Goal: Book appointment/travel/reservation

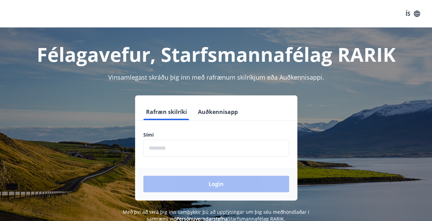
click at [196, 147] on input "phone" at bounding box center [216, 148] width 146 height 17
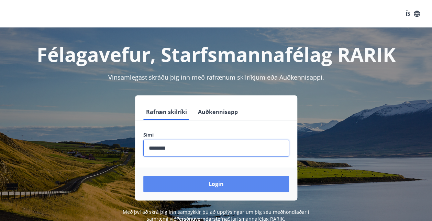
type input "********"
click at [210, 184] on button "Login" at bounding box center [216, 184] width 146 height 16
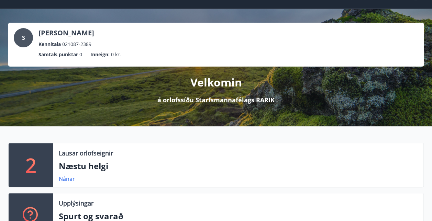
scroll to position [27, 0]
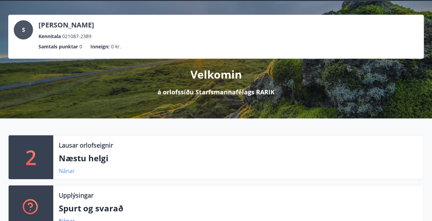
click at [71, 169] on link "Nánar" at bounding box center [67, 171] width 16 height 8
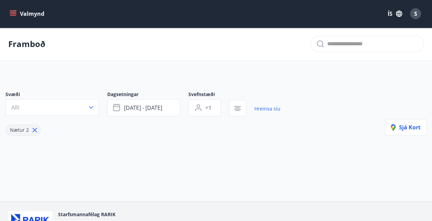
type input "*"
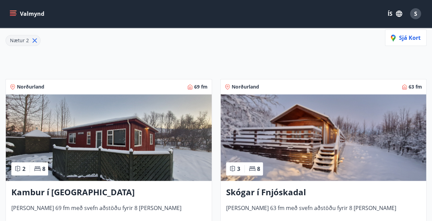
scroll to position [215, 0]
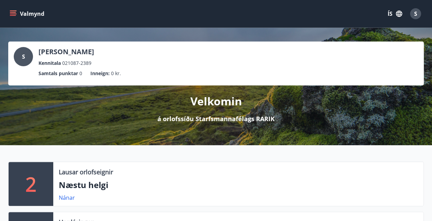
click at [22, 59] on span "S" at bounding box center [23, 57] width 3 height 8
click at [45, 18] on button "Valmynd" at bounding box center [27, 14] width 39 height 12
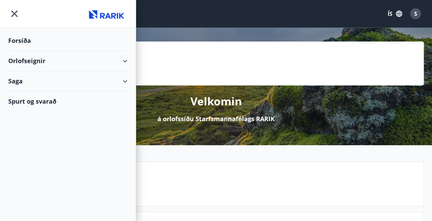
click at [47, 62] on div "Orlofseignir" at bounding box center [67, 61] width 119 height 20
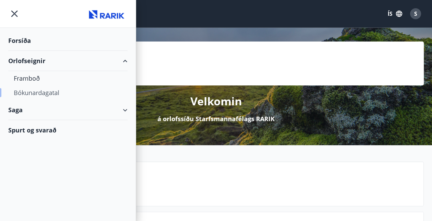
click at [47, 94] on div "Bókunardagatal" at bounding box center [68, 92] width 108 height 14
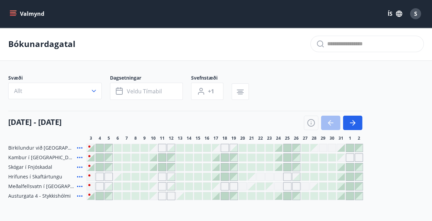
click at [159, 148] on div "Gráir dagar eru ekki bókanlegir" at bounding box center [162, 148] width 8 height 8
click at [160, 160] on div at bounding box center [162, 158] width 8 height 8
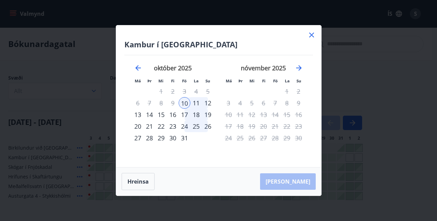
click at [318, 31] on div "Kambur í Aðaldal Má Þr Mi Fi Fö La Su Má Þr Mi Fi Fö La Su [DATE] 1 2 3 4 5 6 7…" at bounding box center [218, 96] width 205 height 142
click at [315, 35] on icon at bounding box center [311, 35] width 8 height 8
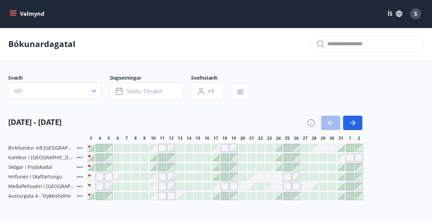
click at [180, 180] on div at bounding box center [180, 177] width 8 height 8
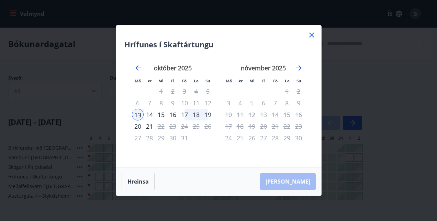
click at [308, 36] on icon at bounding box center [311, 35] width 8 height 8
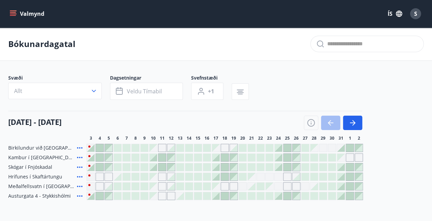
click at [88, 186] on div "Gráir dagar eru ekki bókanlegir" at bounding box center [91, 186] width 8 height 8
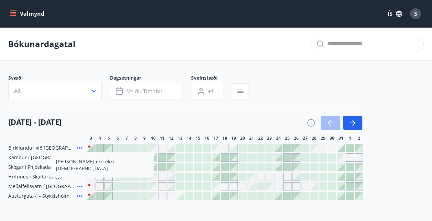
click at [224, 188] on div "Gráir dagar eru ekki bókanlegir" at bounding box center [224, 186] width 8 height 8
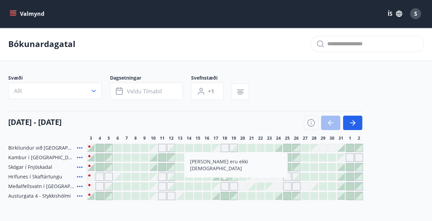
click at [229, 189] on div "Gráir dagar eru ekki bókanlegir" at bounding box center [233, 186] width 8 height 8
click at [227, 189] on div "Gráir dagar eru ekki bókanlegir" at bounding box center [224, 186] width 8 height 8
click at [26, 183] on span "Meðalfellsvatn í [GEOGRAPHIC_DATA]" at bounding box center [41, 186] width 66 height 7
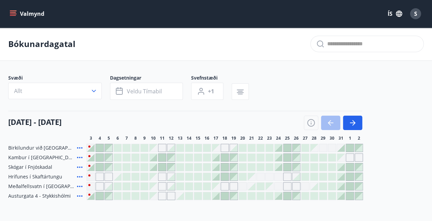
click at [64, 183] on div "Meðalfellsvatn í [GEOGRAPHIC_DATA]" at bounding box center [46, 186] width 76 height 8
click at [78, 185] on icon at bounding box center [80, 186] width 8 height 8
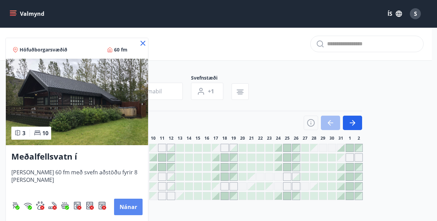
click at [117, 205] on button "Nánar" at bounding box center [128, 207] width 28 height 16
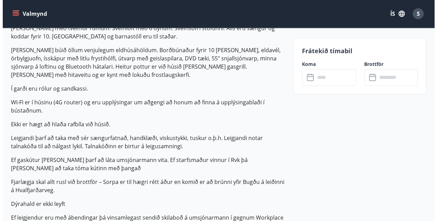
scroll to position [107, 0]
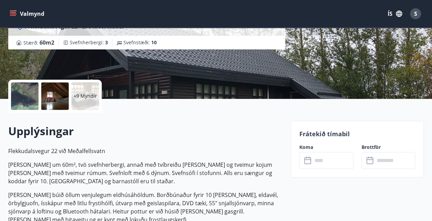
click at [85, 109] on div "+9 Myndir" at bounding box center [84, 95] width 27 height 27
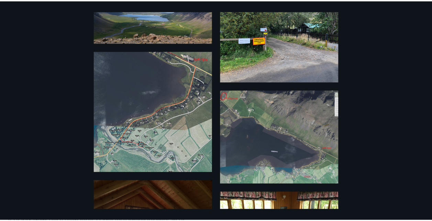
scroll to position [0, 0]
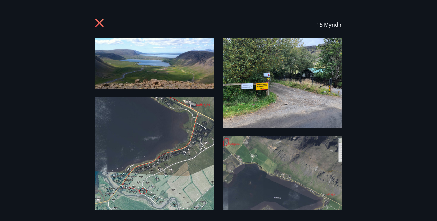
click at [106, 28] on div "15 Myndir" at bounding box center [218, 24] width 247 height 27
click at [102, 25] on icon at bounding box center [100, 23] width 11 height 11
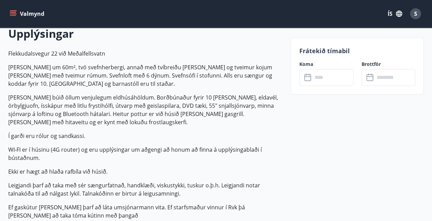
scroll to position [205, 0]
click at [194, 123] on p "[PERSON_NAME] búið öllum venjulegum eldhúsáhöldum. Borðbúnaður fyrir 10 [PERSON…" at bounding box center [145, 109] width 274 height 33
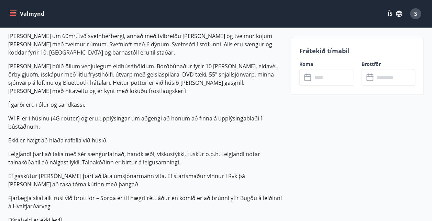
scroll to position [241, 0]
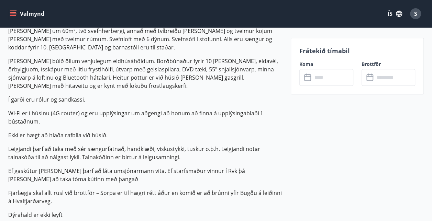
click at [271, 118] on p "WI-FI er í húsinu (4G router) og eru upplýsingar um aðgengi að honum að finna á…" at bounding box center [145, 117] width 274 height 16
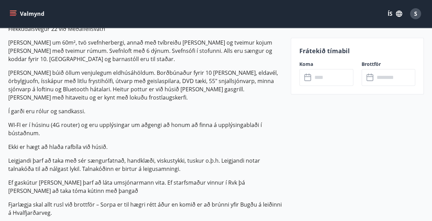
scroll to position [228, 0]
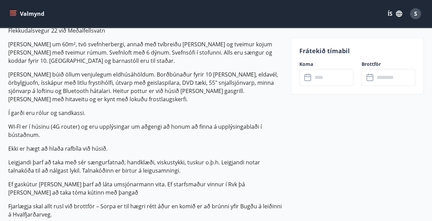
click at [330, 78] on input "text" at bounding box center [332, 77] width 41 height 17
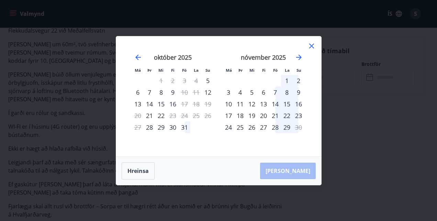
click at [284, 80] on div "1" at bounding box center [287, 81] width 12 height 12
click at [296, 81] on div "2" at bounding box center [299, 81] width 12 height 12
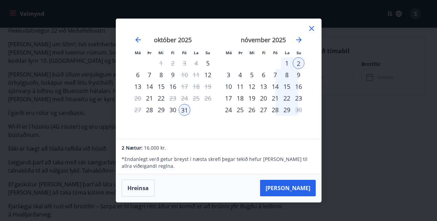
click at [309, 32] on icon at bounding box center [311, 28] width 8 height 8
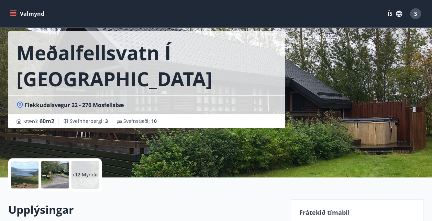
scroll to position [0, 0]
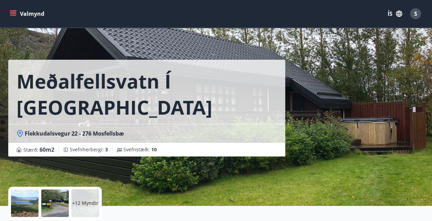
click at [25, 14] on button "Valmynd" at bounding box center [27, 14] width 39 height 12
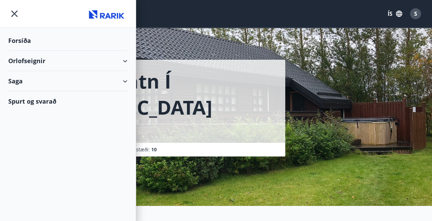
click at [21, 45] on div "Forsíða" at bounding box center [67, 41] width 119 height 20
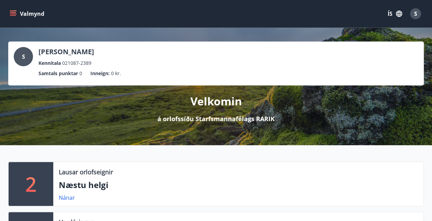
click at [31, 0] on div "Valmynd ÍS S" at bounding box center [216, 13] width 432 height 27
